Goal: Communication & Community: Connect with others

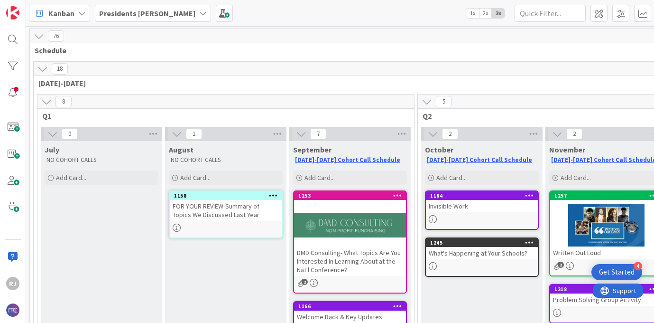
click at [170, 18] on span "Presidents [PERSON_NAME]" at bounding box center [147, 13] width 96 height 11
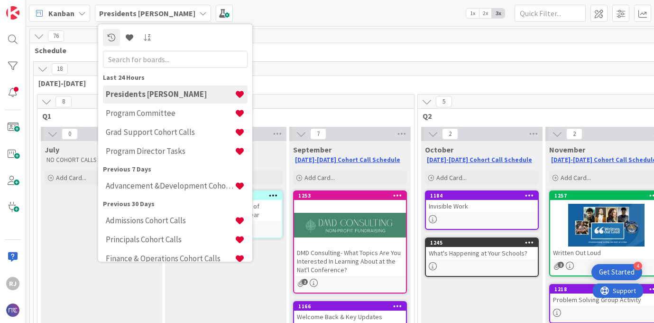
scroll to position [32, 0]
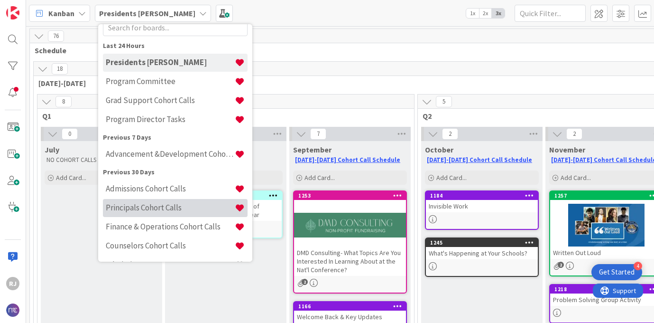
click at [134, 210] on h4 "Principals Cohort Calls" at bounding box center [170, 207] width 129 height 9
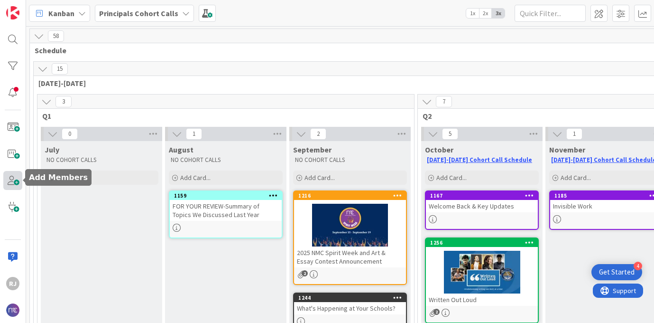
click at [13, 180] on span at bounding box center [12, 180] width 19 height 19
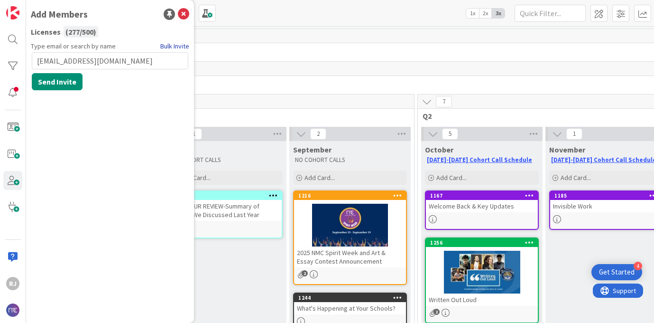
type input "[EMAIL_ADDRESS][DOMAIN_NAME]"
click at [175, 45] on link "Bulk Invite" at bounding box center [174, 46] width 29 height 10
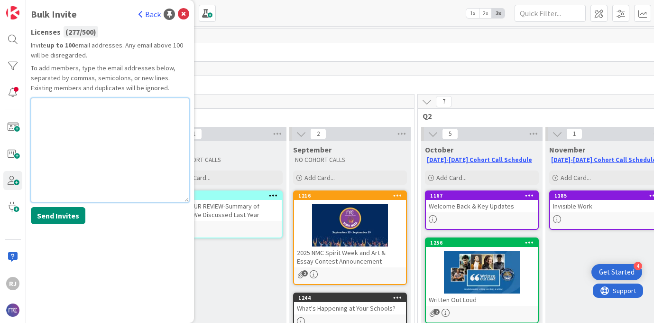
click at [51, 124] on textarea at bounding box center [110, 150] width 158 height 104
paste textarea "[EMAIL_ADDRESS][DOMAIN_NAME]"
type textarea "[EMAIL_ADDRESS][DOMAIN_NAME]"
click at [50, 212] on button "Send Invites" at bounding box center [58, 215] width 55 height 17
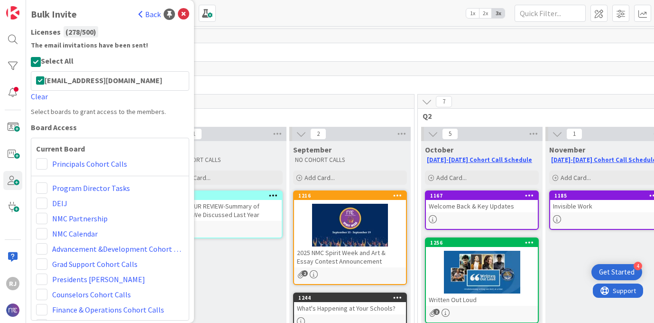
click at [48, 161] on div "Principals Cohort Calls" at bounding box center [110, 163] width 148 height 11
click at [42, 161] on span at bounding box center [41, 163] width 11 height 11
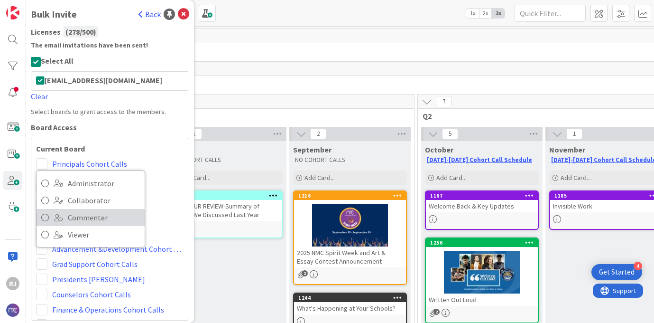
click at [77, 216] on span "Commenter" at bounding box center [104, 217] width 72 height 14
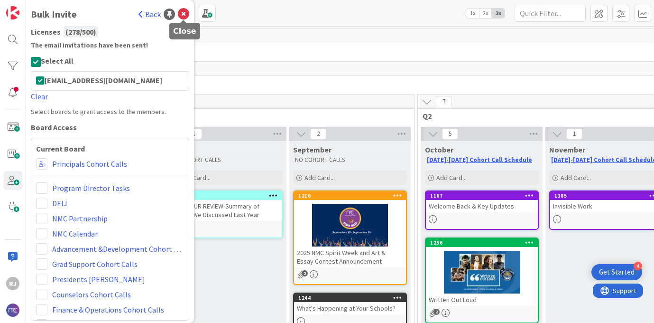
click at [183, 10] on icon at bounding box center [183, 14] width 11 height 11
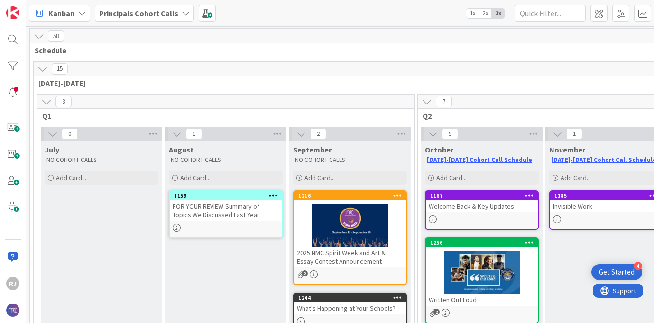
click at [182, 10] on icon at bounding box center [186, 13] width 8 height 8
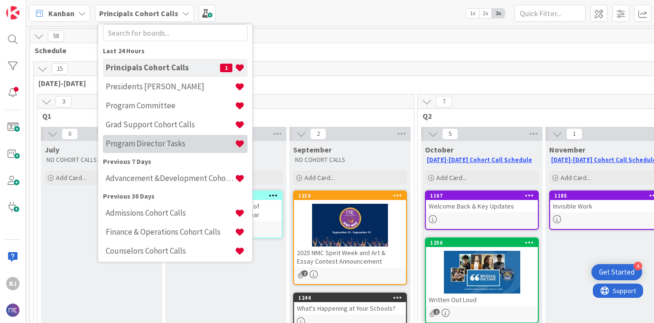
click at [150, 142] on h4 "Program Director Tasks" at bounding box center [170, 143] width 129 height 9
